Goal: Information Seeking & Learning: Learn about a topic

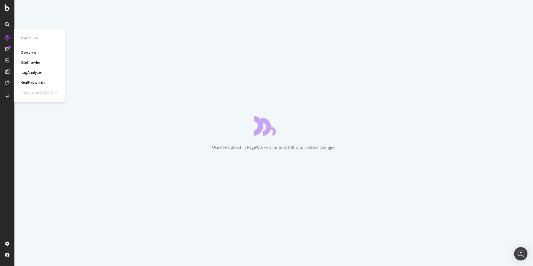
click at [35, 64] on div "SiteCrawler" at bounding box center [31, 63] width 20 height 6
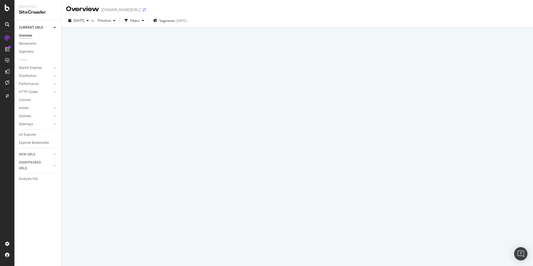
click at [143, 10] on icon "arrow-right-arrow-left" at bounding box center [144, 10] width 3 height 4
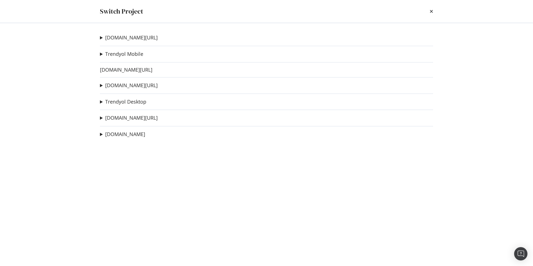
click at [432, 10] on icon "times" at bounding box center [431, 11] width 3 height 4
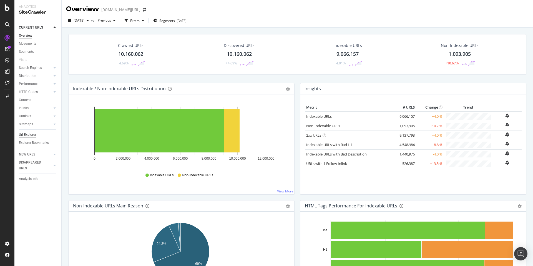
click at [24, 132] on div "Url Explorer" at bounding box center [27, 135] width 17 height 6
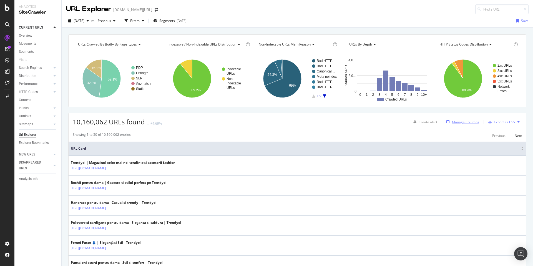
click at [456, 120] on div "Manage Columns" at bounding box center [465, 122] width 27 height 5
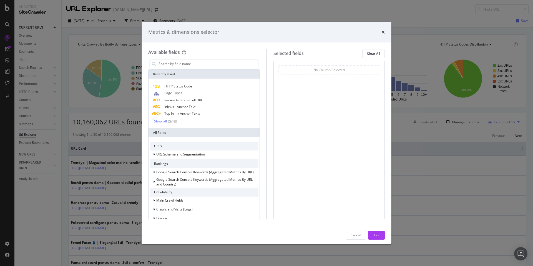
click at [177, 68] on div "modal" at bounding box center [204, 63] width 112 height 11
click at [177, 67] on input "modal" at bounding box center [208, 64] width 101 height 8
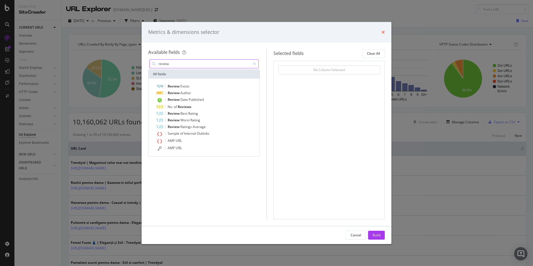
type input "review"
click at [385, 31] on div "Metrics & dimensions selector" at bounding box center [267, 32] width 250 height 21
click at [388, 34] on div "Metrics & dimensions selector" at bounding box center [267, 32] width 250 height 21
click at [385, 33] on div "Metrics & dimensions selector" at bounding box center [267, 32] width 250 height 21
click at [384, 33] on icon "times" at bounding box center [383, 32] width 3 height 4
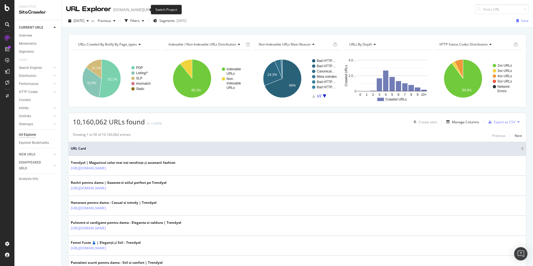
click at [152, 10] on span at bounding box center [156, 10] width 8 height 4
click at [152, 9] on span at bounding box center [156, 10] width 8 height 4
click at [155, 9] on icon "arrow-right-arrow-left" at bounding box center [156, 10] width 3 height 4
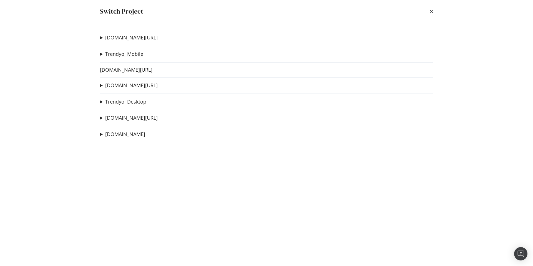
click at [129, 52] on link "Trendyol Mobile" at bounding box center [124, 54] width 38 height 6
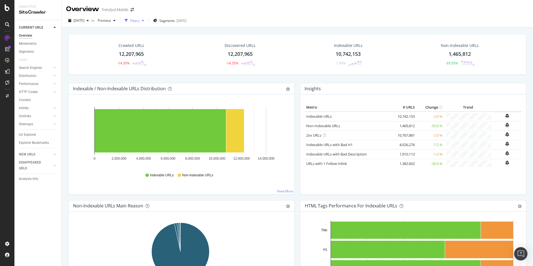
click at [140, 21] on div "Filters" at bounding box center [134, 20] width 9 height 5
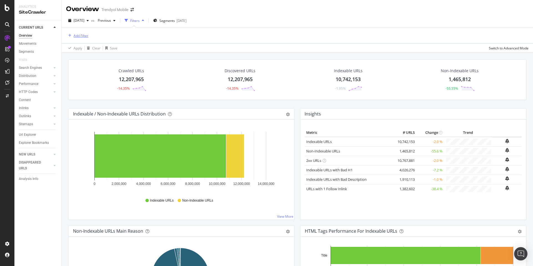
click at [86, 36] on div "Add Filter" at bounding box center [81, 35] width 15 height 5
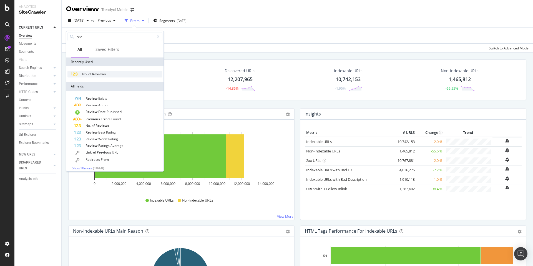
type input "revi"
click at [99, 74] on span "Reviews" at bounding box center [99, 74] width 14 height 5
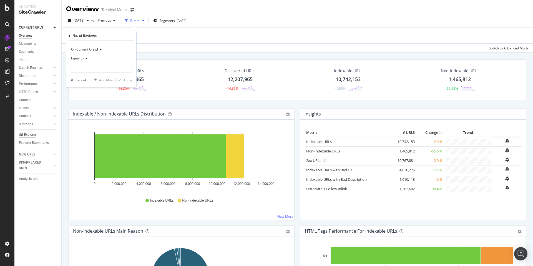
click at [28, 136] on div "Url Explorer" at bounding box center [27, 135] width 17 height 6
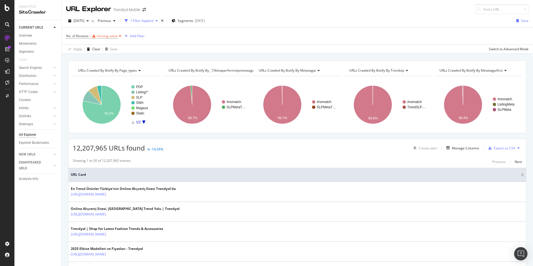
click at [121, 37] on icon at bounding box center [120, 36] width 5 height 6
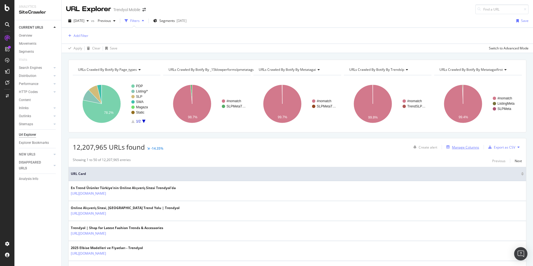
click at [453, 146] on div "Manage Columns" at bounding box center [465, 147] width 27 height 5
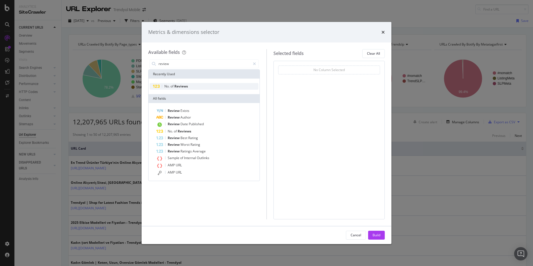
type input "review"
click at [172, 83] on span "No. of Reviews" at bounding box center [204, 86] width 109 height 7
click at [175, 84] on span "Reviews" at bounding box center [181, 86] width 14 height 5
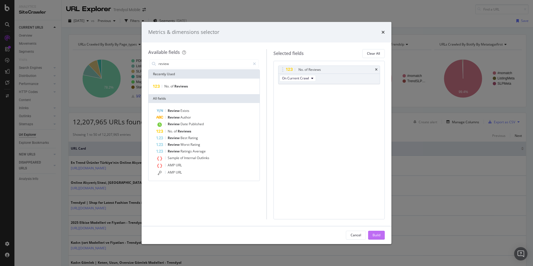
click at [375, 237] on div "Build" at bounding box center [377, 235] width 8 height 5
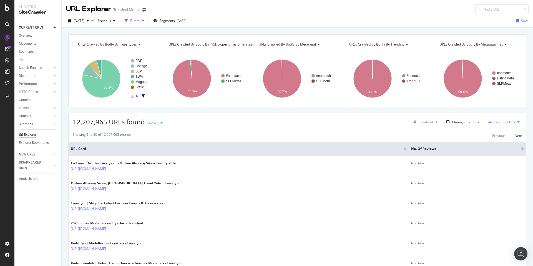
click at [140, 23] on div "Filters" at bounding box center [134, 20] width 9 height 5
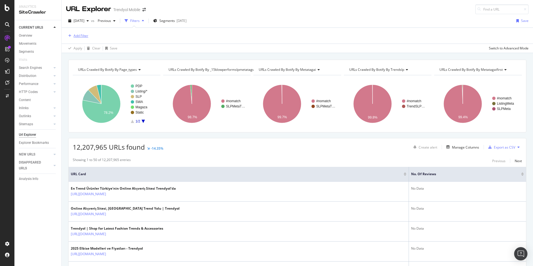
click at [75, 34] on div "Add Filter" at bounding box center [81, 35] width 15 height 5
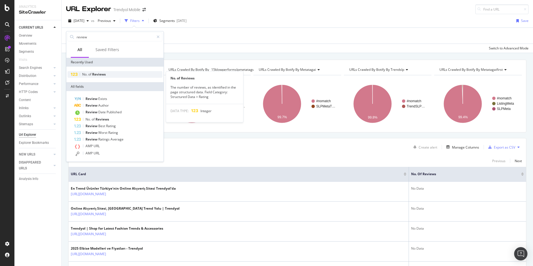
type input "review"
click at [92, 73] on span "of" at bounding box center [90, 74] width 4 height 5
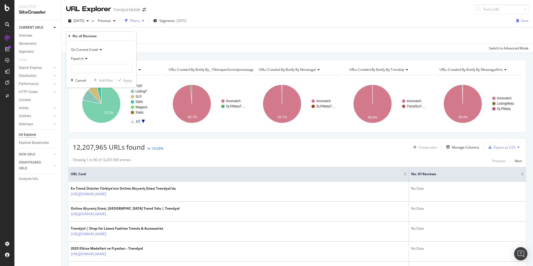
click at [81, 60] on span "Equal to" at bounding box center [77, 58] width 12 height 5
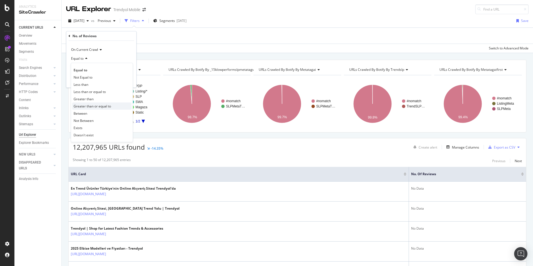
click at [105, 109] on div "Greater than or equal to" at bounding box center [101, 105] width 59 height 7
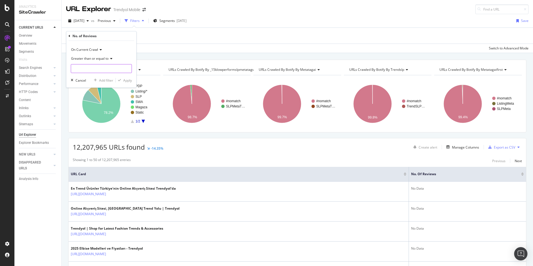
click at [84, 67] on input "number" at bounding box center [101, 68] width 61 height 9
type input "250"
click at [127, 81] on div "Apply" at bounding box center [127, 80] width 9 height 5
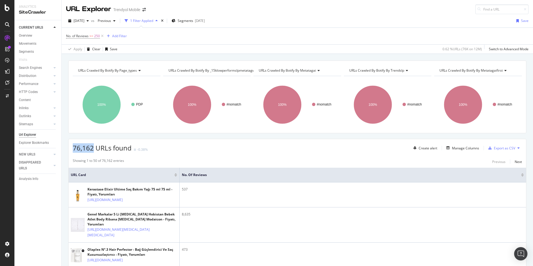
drag, startPoint x: 74, startPoint y: 150, endPoint x: 94, endPoint y: 149, distance: 19.5
click at [94, 149] on span "76,162 URLs found" at bounding box center [102, 147] width 59 height 9
click at [90, 38] on span ">=" at bounding box center [91, 36] width 4 height 5
click at [90, 68] on input "250" at bounding box center [101, 68] width 61 height 9
type input "2"
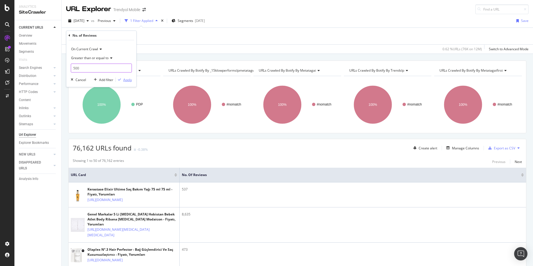
type input "500"
click at [127, 81] on div "Apply" at bounding box center [127, 79] width 9 height 5
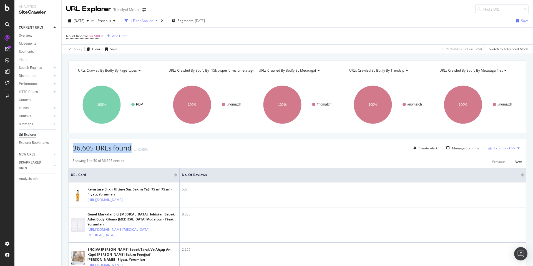
drag, startPoint x: 74, startPoint y: 149, endPoint x: 130, endPoint y: 149, distance: 56.1
click at [130, 149] on span "36,605 URLs found" at bounding box center [102, 147] width 59 height 9
click at [203, 142] on div "36,605 URLs found -0.48% Create alert Manage Columns Export as CSV" at bounding box center [298, 146] width 458 height 14
click at [87, 36] on span "No. of Reviews" at bounding box center [77, 36] width 22 height 5
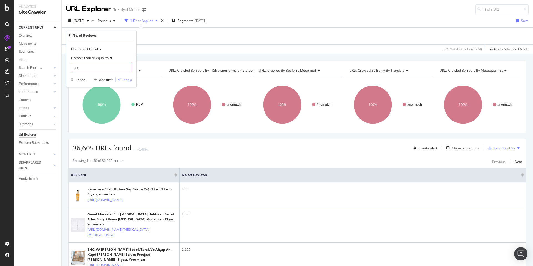
click at [90, 68] on input "500" at bounding box center [101, 68] width 61 height 9
type input "250"
click at [130, 80] on div "Apply" at bounding box center [127, 79] width 9 height 5
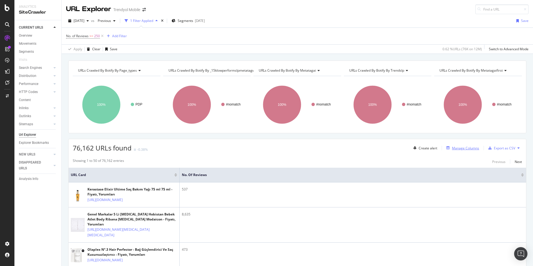
click at [459, 148] on div "Manage Columns" at bounding box center [465, 148] width 27 height 5
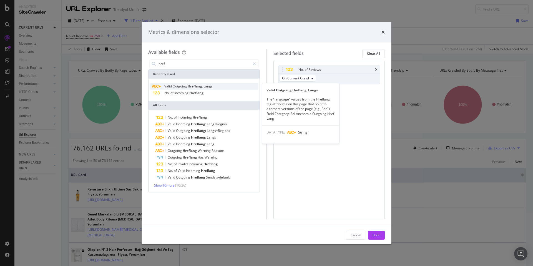
type input "href"
click at [212, 87] on span "Langs" at bounding box center [208, 86] width 9 height 5
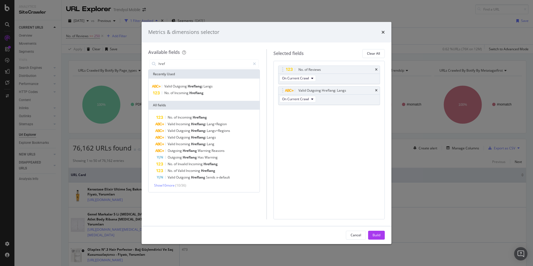
click at [375, 234] on div "Build" at bounding box center [377, 235] width 8 height 5
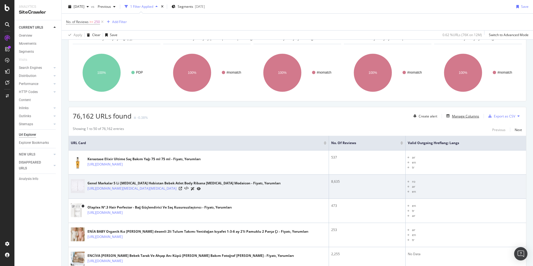
scroll to position [36, 0]
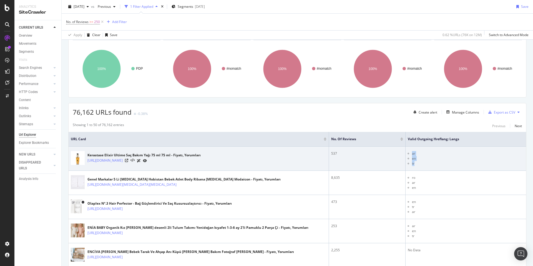
drag, startPoint x: 410, startPoint y: 153, endPoint x: 413, endPoint y: 163, distance: 10.6
click at [413, 163] on ul "ar en tr" at bounding box center [466, 158] width 116 height 15
drag, startPoint x: 410, startPoint y: 152, endPoint x: 413, endPoint y: 153, distance: 3.8
click at [413, 153] on li "ar" at bounding box center [468, 153] width 112 height 5
click at [412, 157] on li "en" at bounding box center [468, 158] width 112 height 5
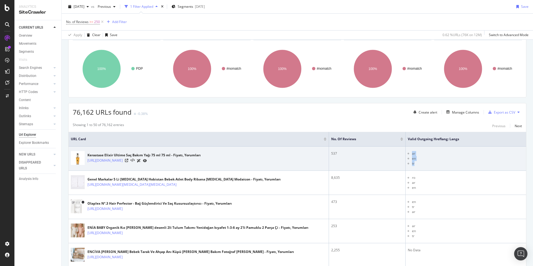
drag, startPoint x: 411, startPoint y: 153, endPoint x: 415, endPoint y: 162, distance: 10.1
click at [415, 162] on ul "ar en tr" at bounding box center [466, 158] width 116 height 15
click at [412, 162] on li "tr" at bounding box center [468, 163] width 112 height 5
drag, startPoint x: 411, startPoint y: 161, endPoint x: 408, endPoint y: 155, distance: 6.6
click at [409, 155] on ul "ar en tr" at bounding box center [466, 158] width 116 height 15
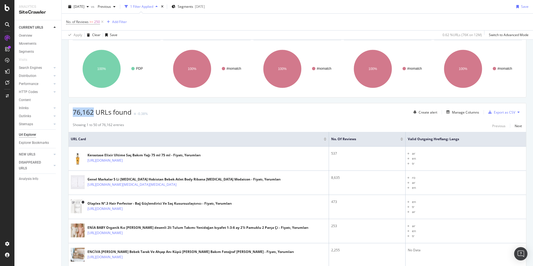
drag, startPoint x: 80, startPoint y: 113, endPoint x: 92, endPoint y: 114, distance: 12.3
click at [92, 114] on span "76,162 URLs found" at bounding box center [102, 111] width 59 height 9
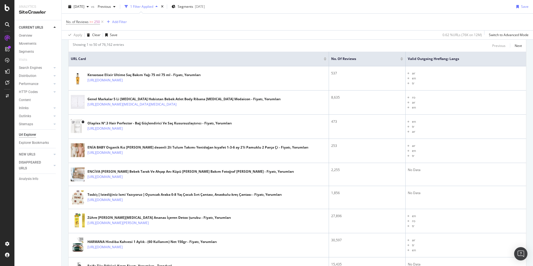
scroll to position [17, 0]
